Goal: Navigation & Orientation: Locate item on page

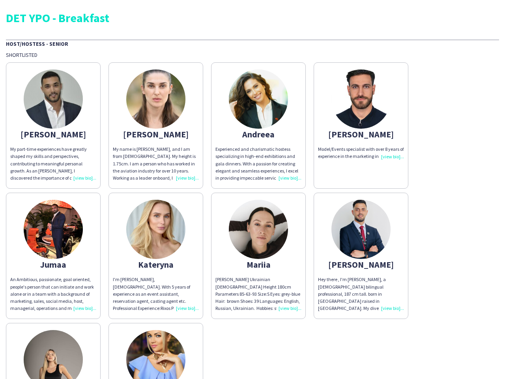
click at [253, 189] on div "[PERSON_NAME] My part-time experiences have greatly shaped my skills and perspe…" at bounding box center [252, 253] width 493 height 391
click at [53, 125] on img at bounding box center [53, 98] width 59 height 59
click at [156, 125] on img at bounding box center [155, 98] width 59 height 59
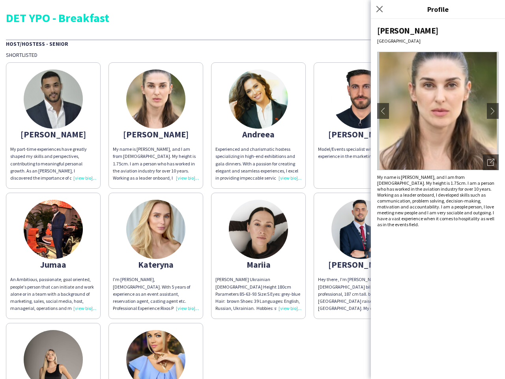
click at [258, 125] on img at bounding box center [258, 98] width 59 height 59
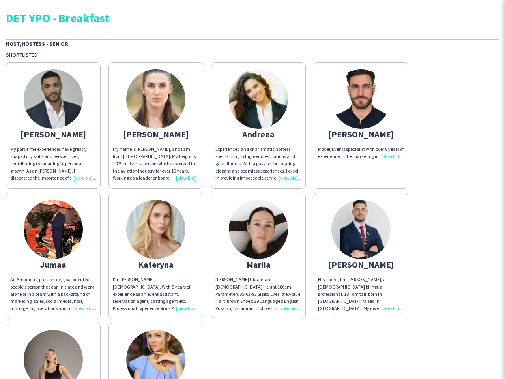
click at [361, 125] on img at bounding box center [360, 98] width 59 height 59
click at [53, 256] on img at bounding box center [53, 229] width 59 height 59
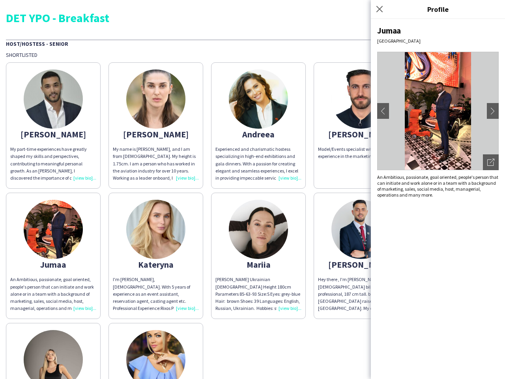
click at [156, 256] on img at bounding box center [155, 229] width 59 height 59
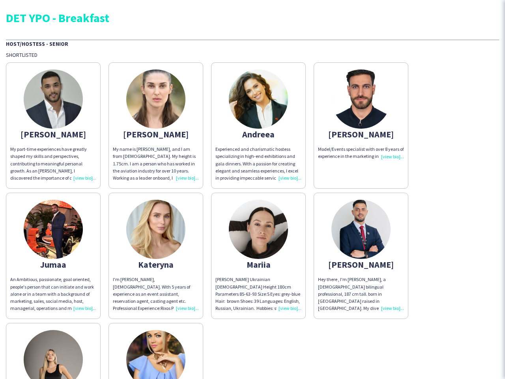
click at [258, 256] on img at bounding box center [258, 229] width 59 height 59
click at [361, 256] on img at bounding box center [360, 229] width 59 height 59
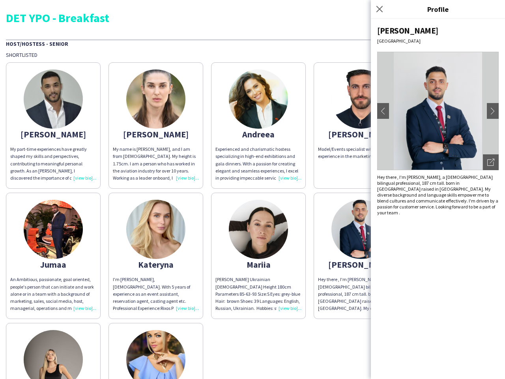
click at [53, 351] on img at bounding box center [53, 359] width 59 height 59
